Goal: Information Seeking & Learning: Learn about a topic

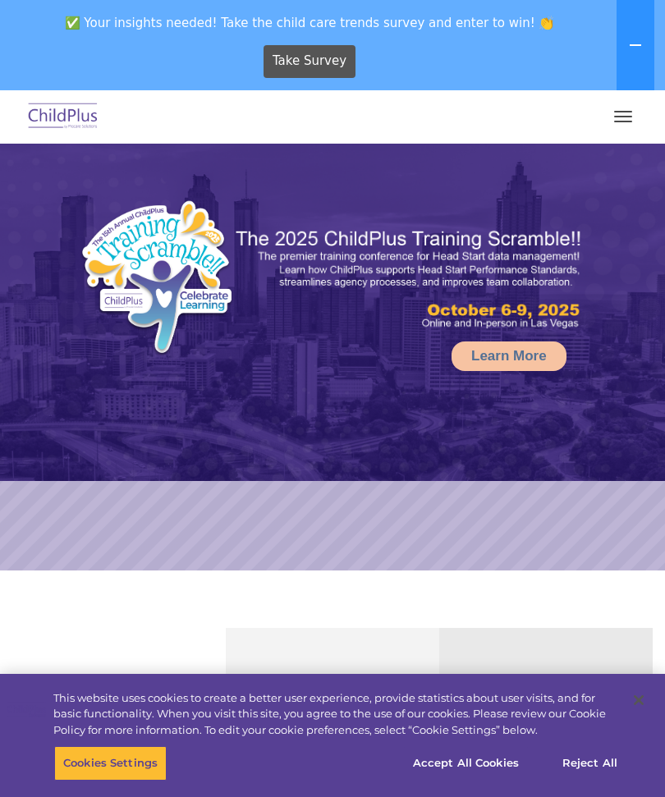
scroll to position [90, 0]
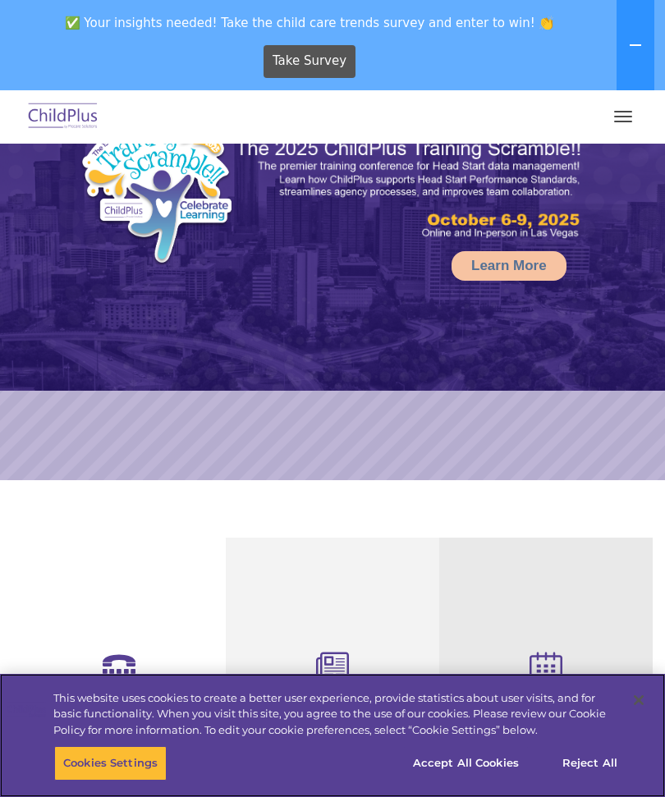
select select "MEDIUM"
click at [474, 769] on button "Accept All Cookies" at bounding box center [466, 763] width 124 height 34
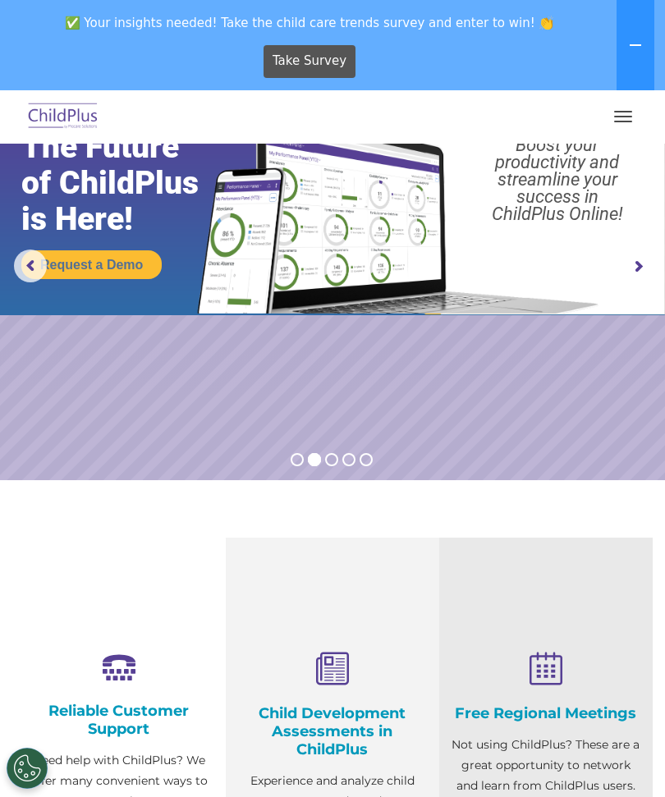
click at [625, 116] on span "button" at bounding box center [623, 117] width 18 height 2
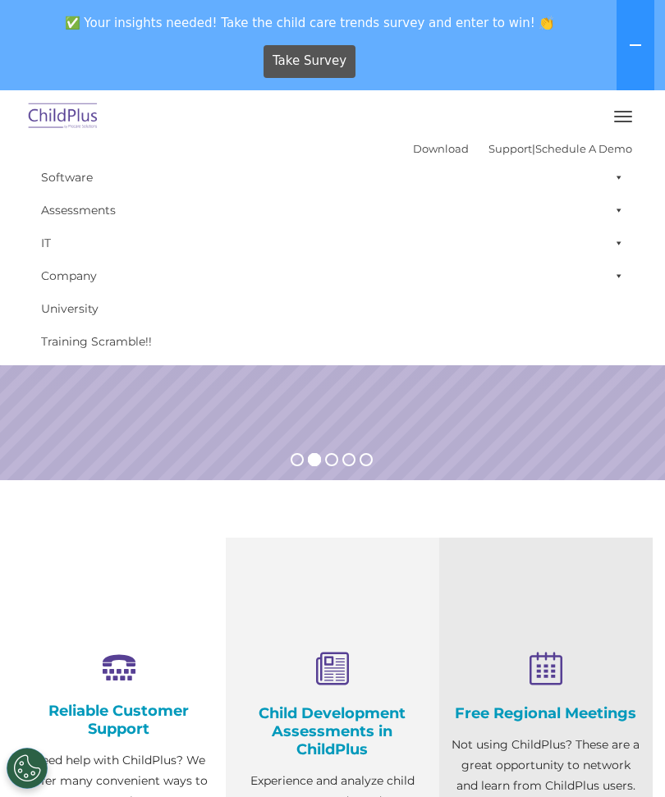
click at [640, 148] on div "Download Support | Schedule A Demo  MENU MENU Software ChildPlus: The original…" at bounding box center [333, 247] width 624 height 222
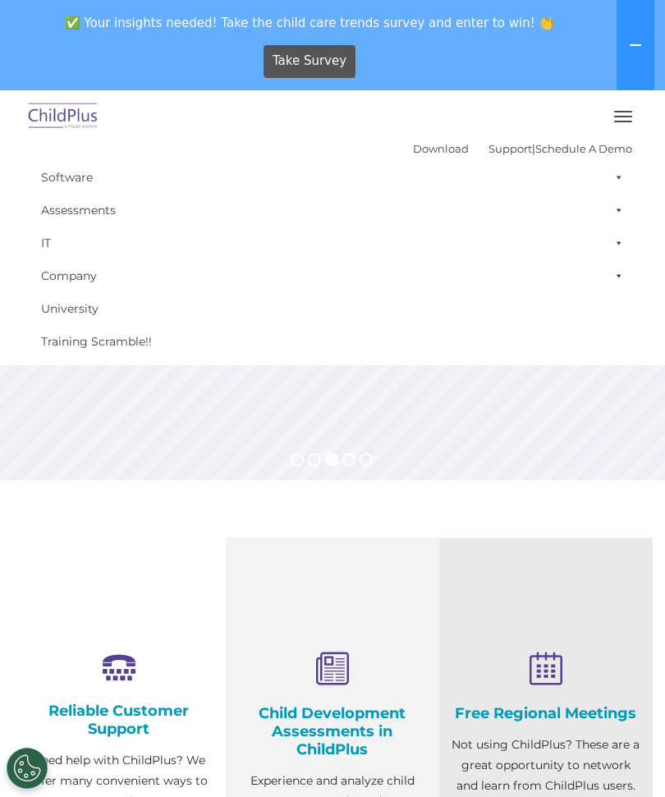
scroll to position [0, 0]
click at [623, 121] on span "button" at bounding box center [623, 122] width 18 height 2
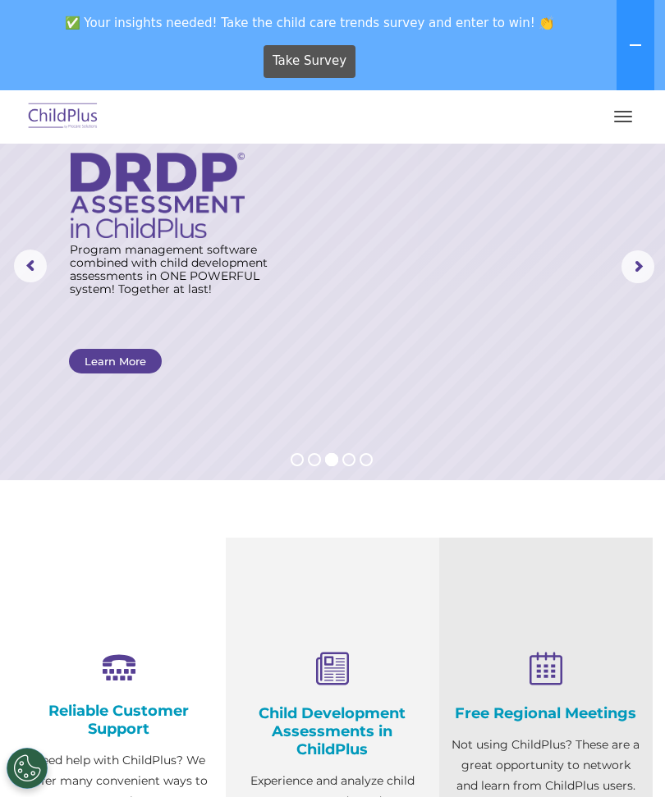
click at [623, 120] on button "button" at bounding box center [623, 116] width 34 height 26
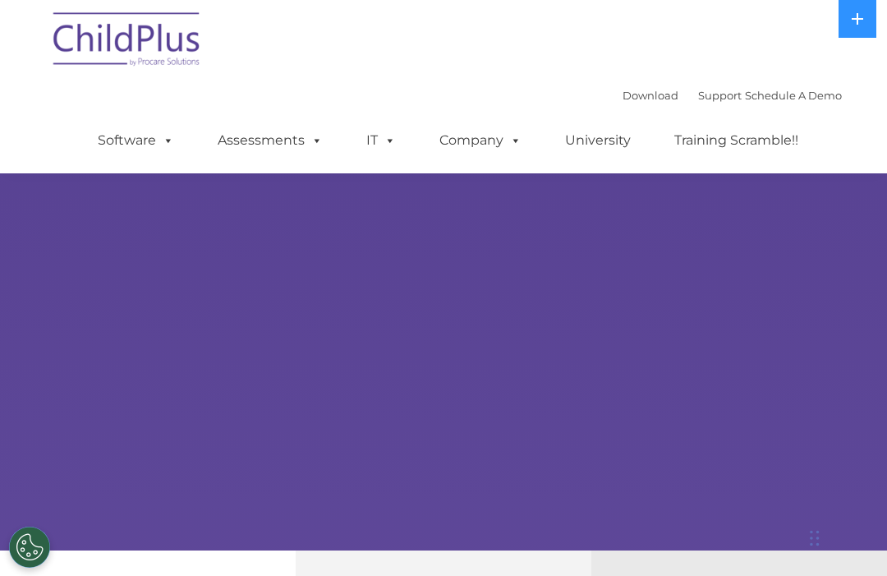
scroll to position [90, 0]
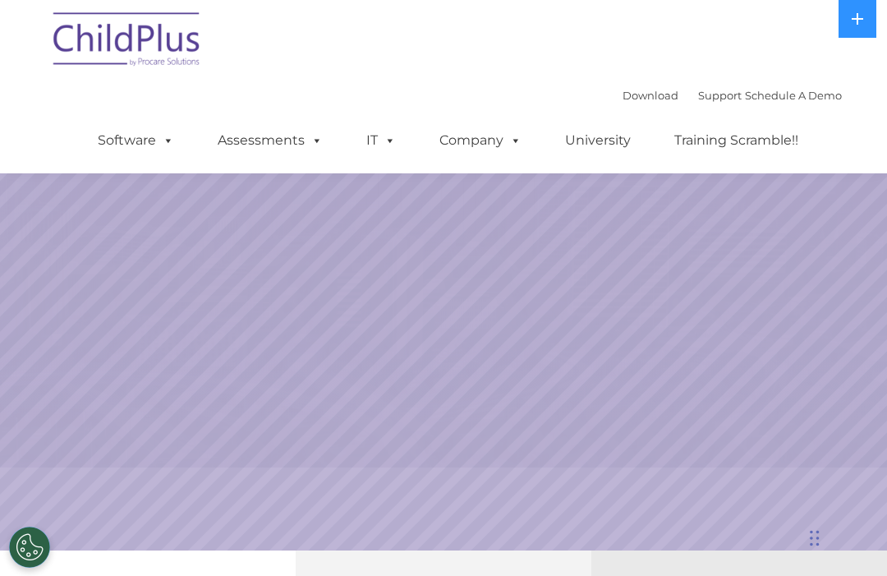
select select "MEDIUM"
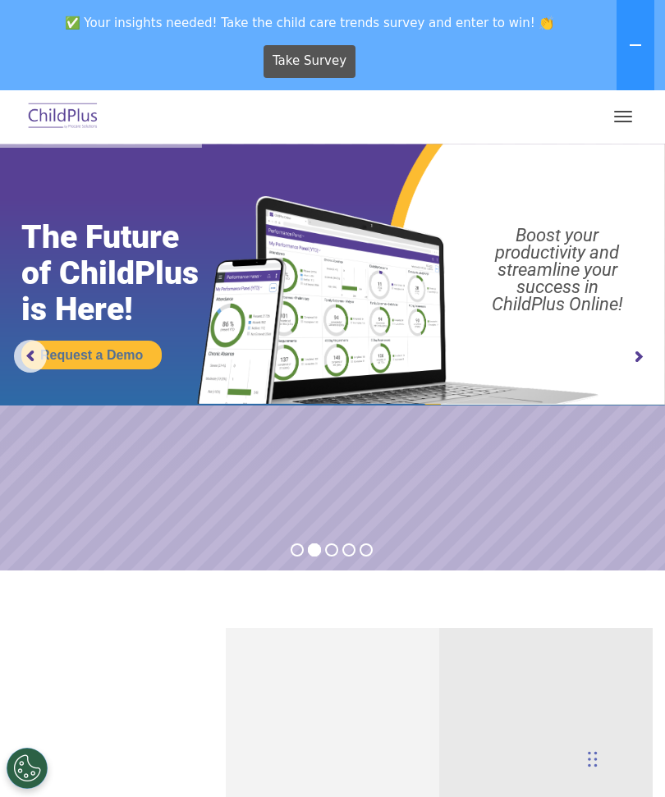
scroll to position [0, 0]
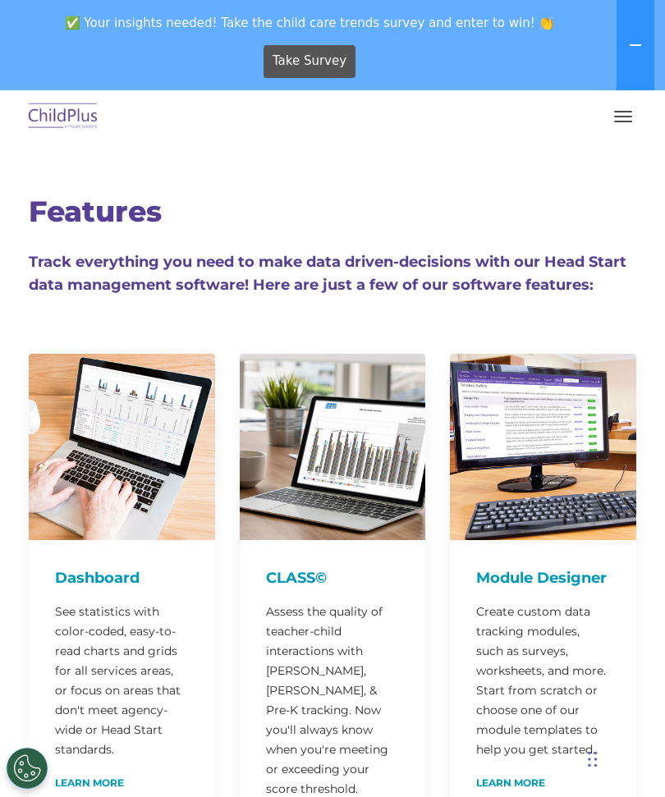
click at [644, 39] on button at bounding box center [636, 45] width 38 height 90
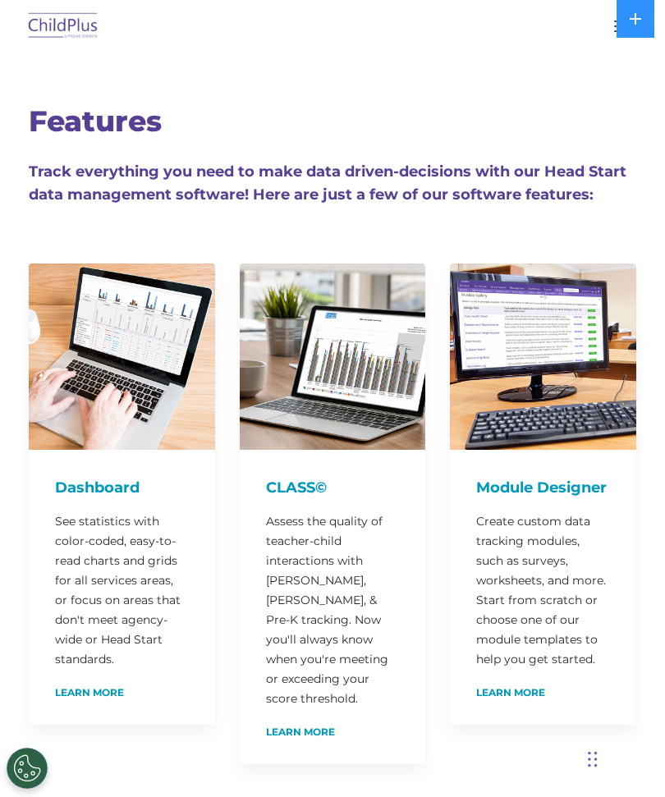
click at [639, 25] on icon at bounding box center [635, 18] width 13 height 13
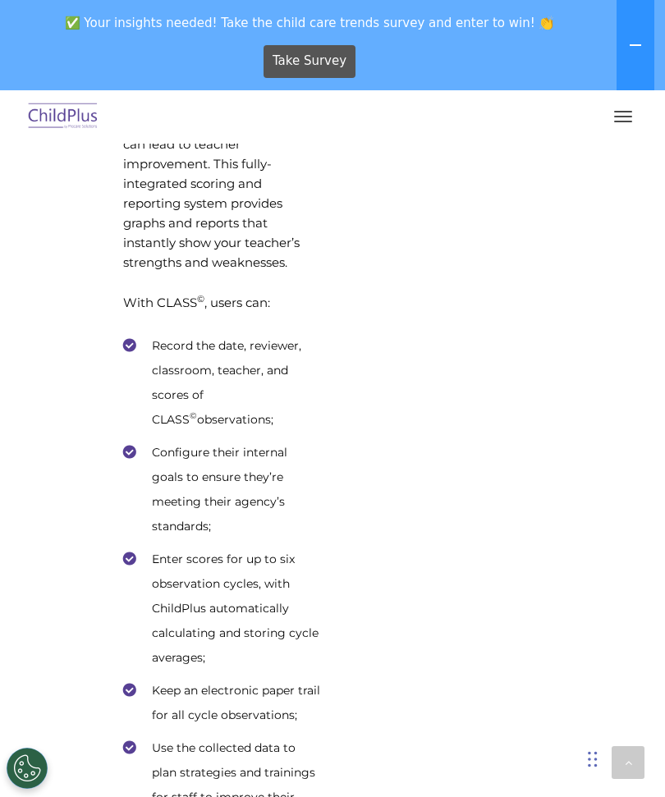
scroll to position [7120, 0]
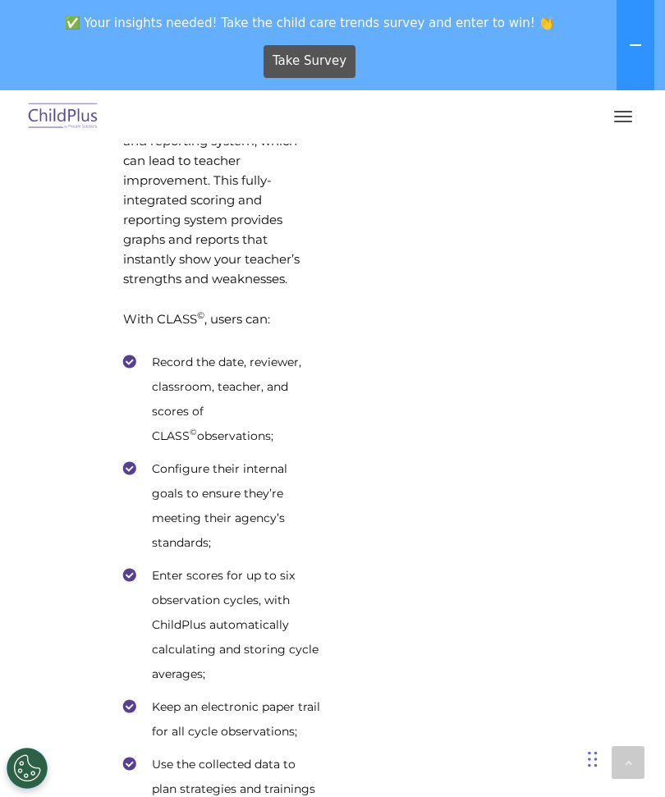
click at [628, 122] on button "button" at bounding box center [623, 116] width 34 height 26
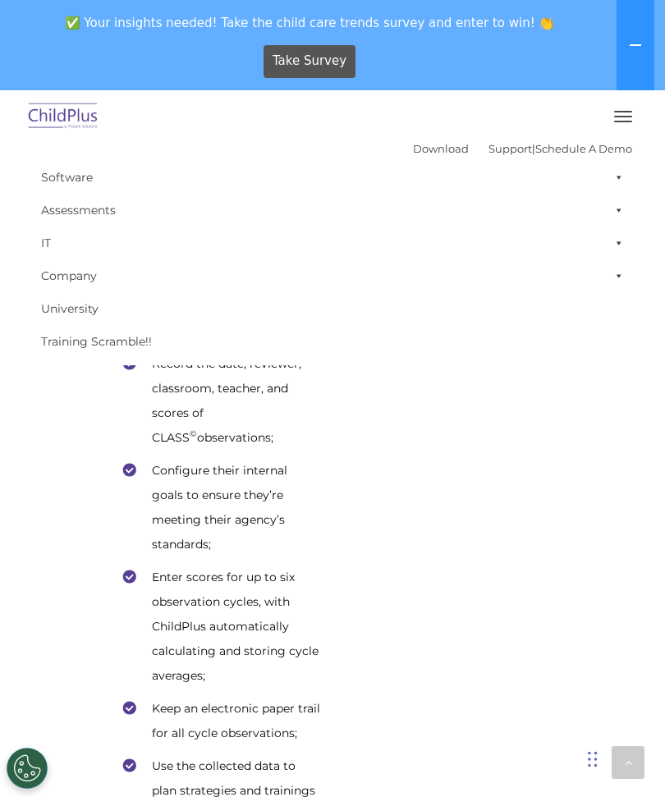
scroll to position [7127, 0]
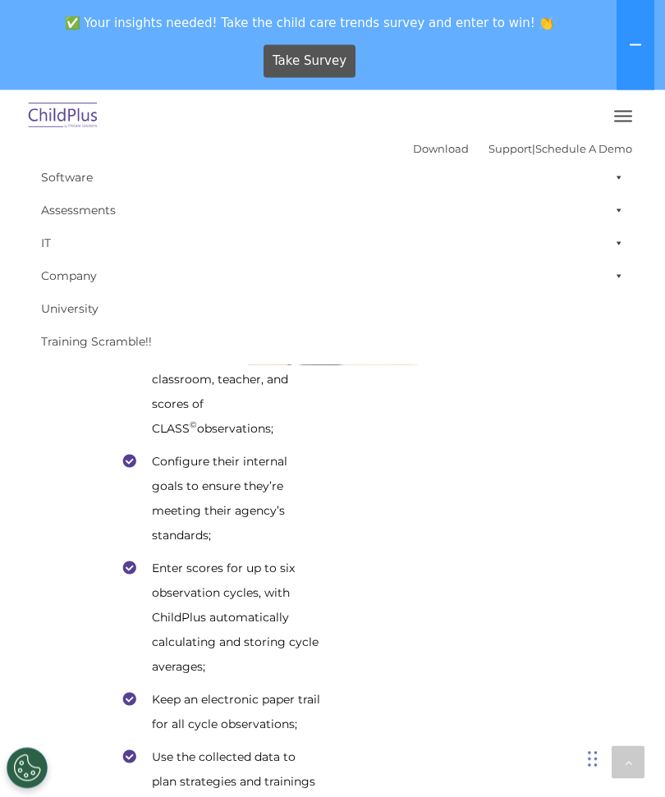
click at [620, 180] on span at bounding box center [616, 177] width 16 height 33
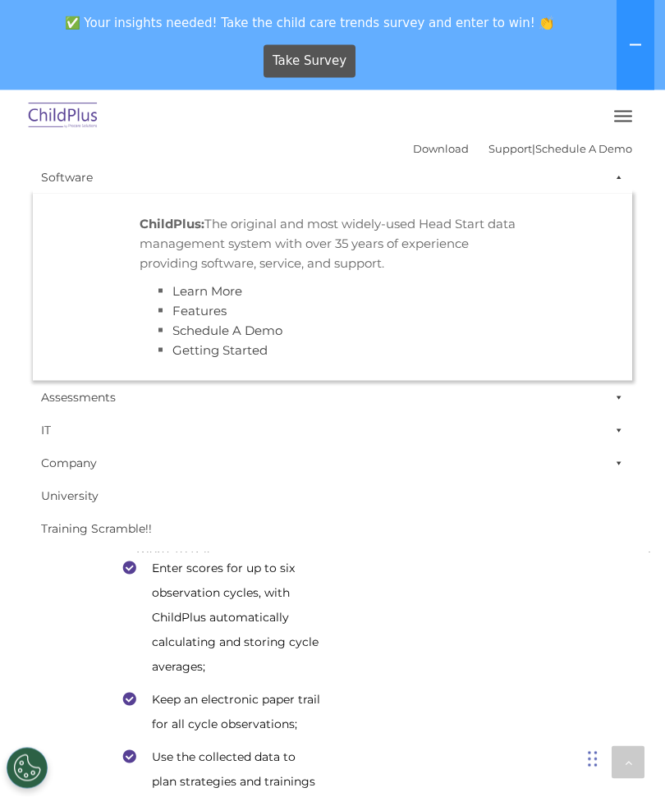
scroll to position [7128, 0]
click at [622, 177] on span at bounding box center [616, 177] width 16 height 33
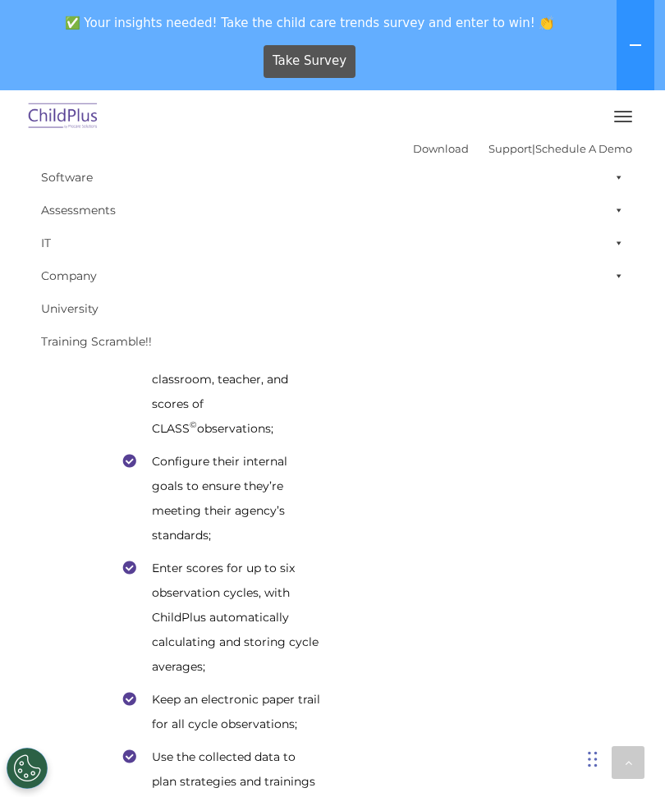
click at [622, 204] on span at bounding box center [616, 210] width 16 height 33
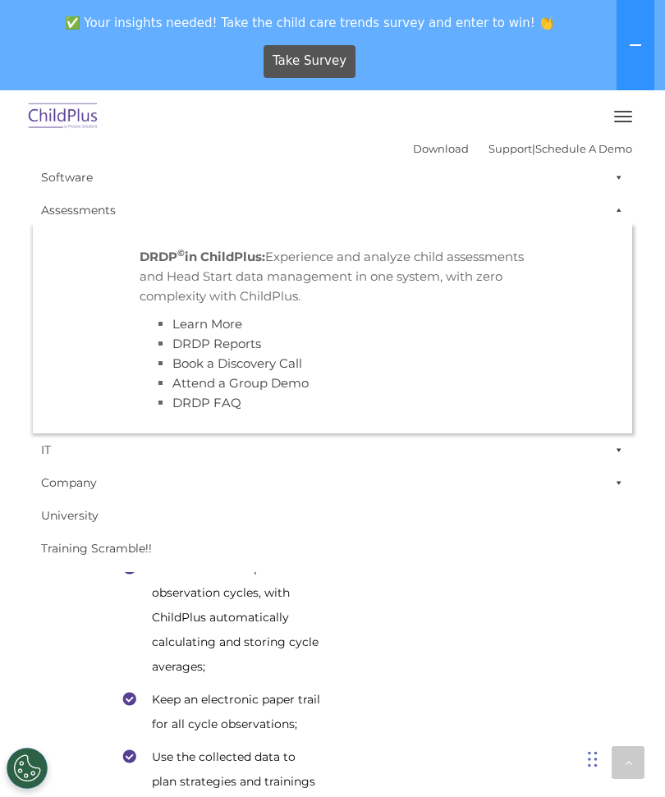
click at [623, 209] on span at bounding box center [616, 210] width 16 height 33
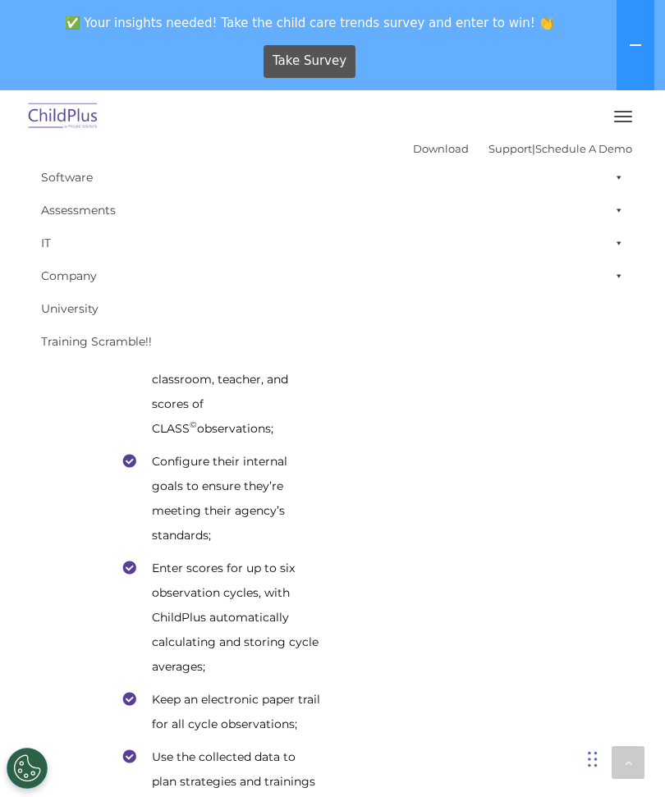
click at [623, 249] on span at bounding box center [616, 243] width 16 height 33
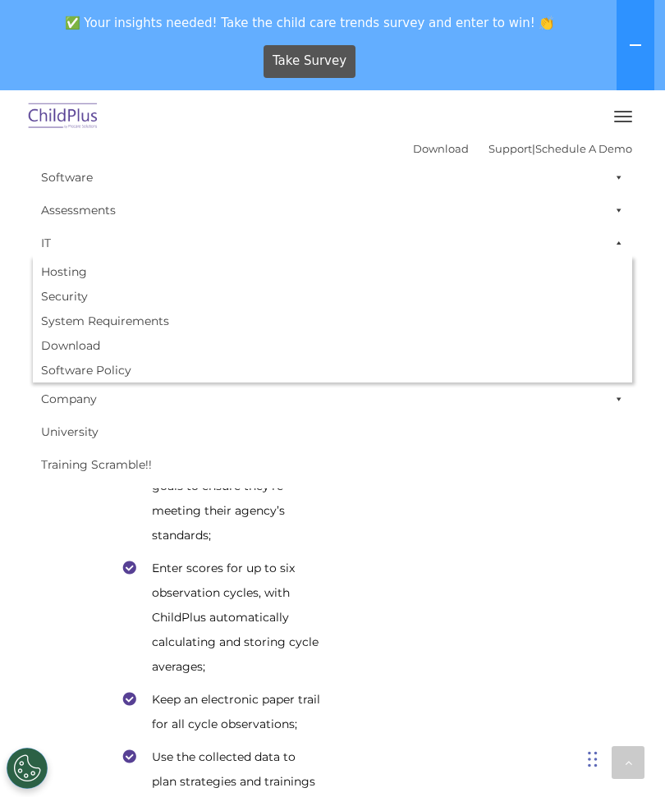
click at [629, 263] on link "Hosting" at bounding box center [332, 271] width 599 height 25
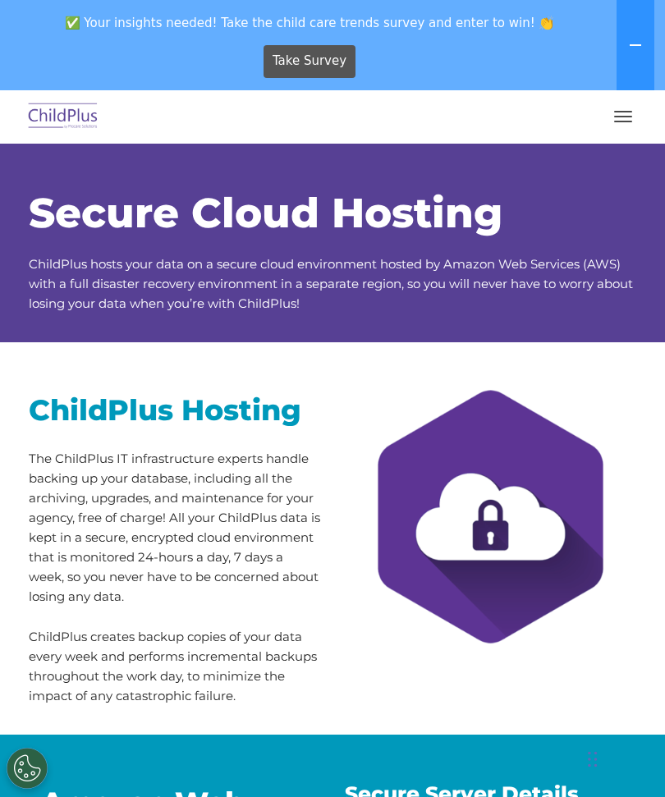
click at [632, 116] on button "button" at bounding box center [623, 116] width 34 height 26
